Goal: Information Seeking & Learning: Learn about a topic

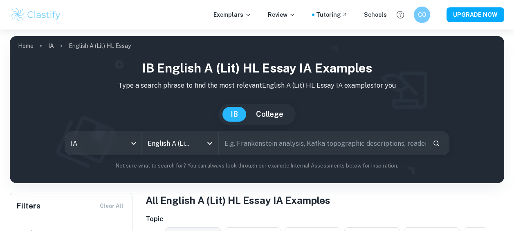
scroll to position [217, 0]
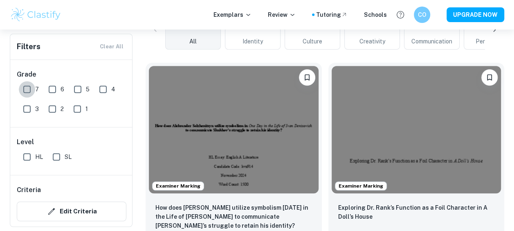
click at [24, 92] on input "7" at bounding box center [27, 89] width 16 height 16
checkbox input "true"
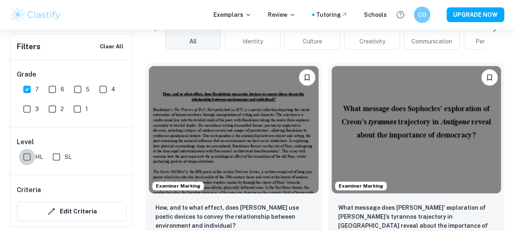
click at [28, 153] on input "HL" at bounding box center [27, 156] width 16 height 16
checkbox input "true"
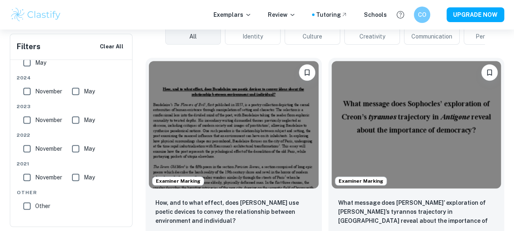
scroll to position [303, 0]
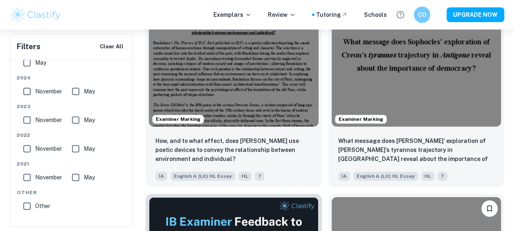
click at [432, 79] on img at bounding box center [417, 62] width 170 height 127
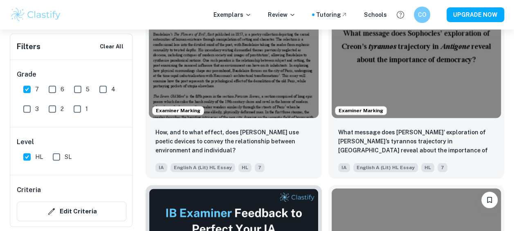
scroll to position [312, 0]
click at [270, 79] on img at bounding box center [234, 53] width 170 height 127
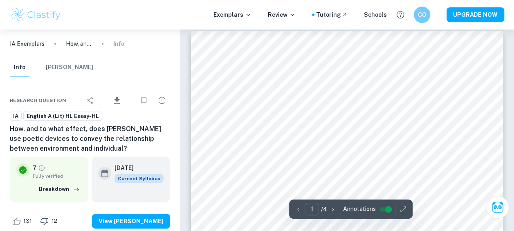
scroll to position [92, 0]
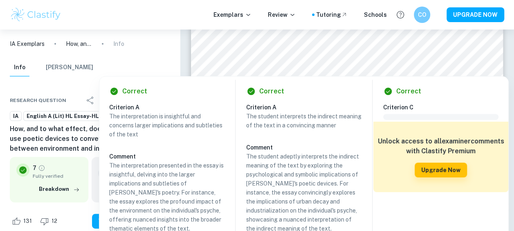
click at [306, 47] on div at bounding box center [380, 49] width 159 height 8
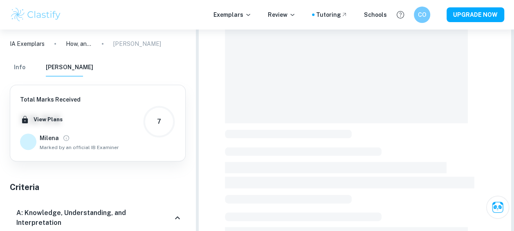
click at [475, 54] on div at bounding box center [355, 207] width 260 height 479
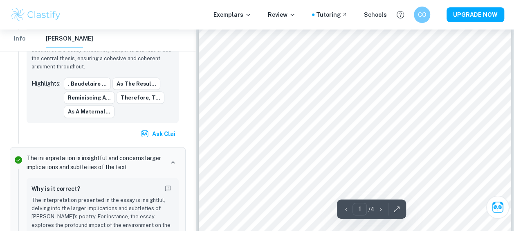
scroll to position [20, 0]
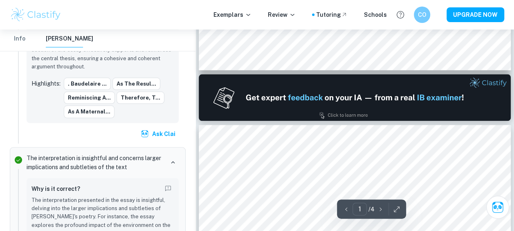
type input "2"
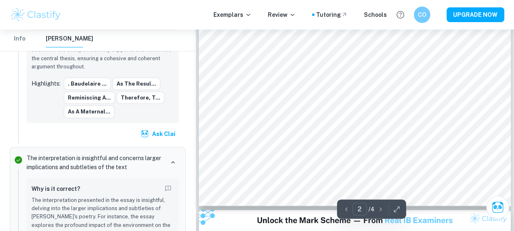
scroll to position [769, 0]
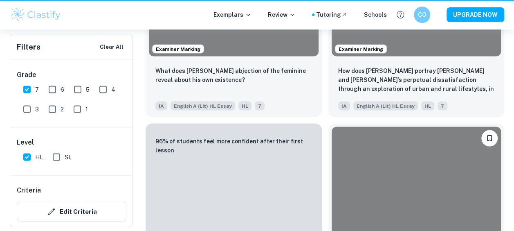
scroll to position [312, 0]
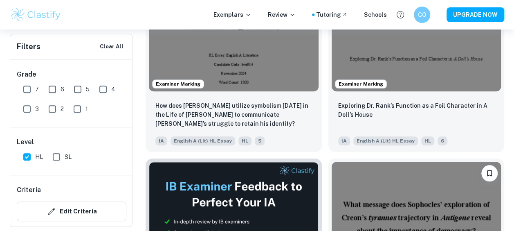
scroll to position [339, 0]
click at [35, 86] on span "7" at bounding box center [37, 89] width 4 height 9
click at [35, 86] on input "7" at bounding box center [27, 89] width 16 height 16
checkbox input "true"
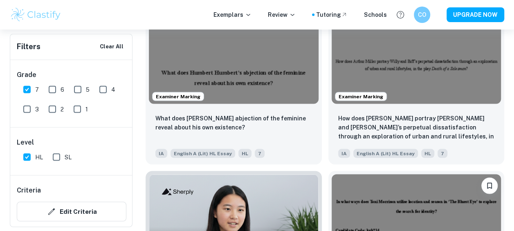
scroll to position [697, 0]
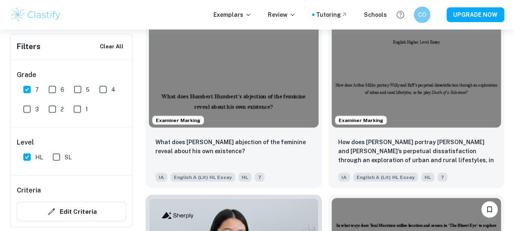
click at [254, 78] on img at bounding box center [234, 63] width 170 height 127
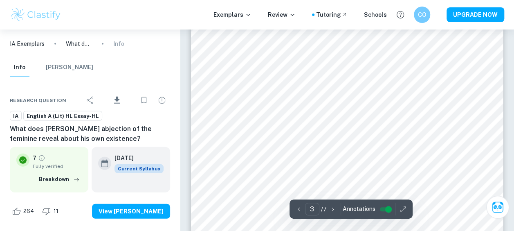
scroll to position [1011, 0]
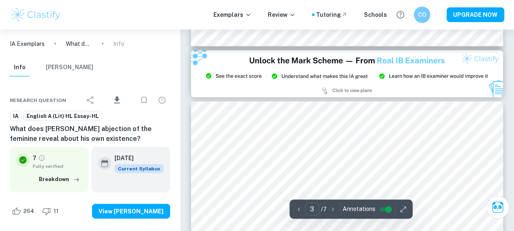
type input "2"
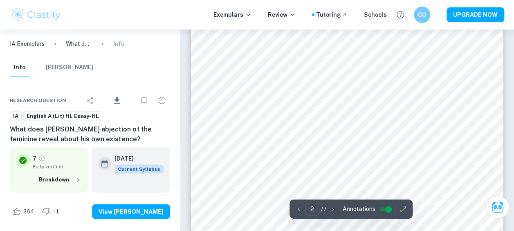
scroll to position [650, 0]
